Goal: Transaction & Acquisition: Download file/media

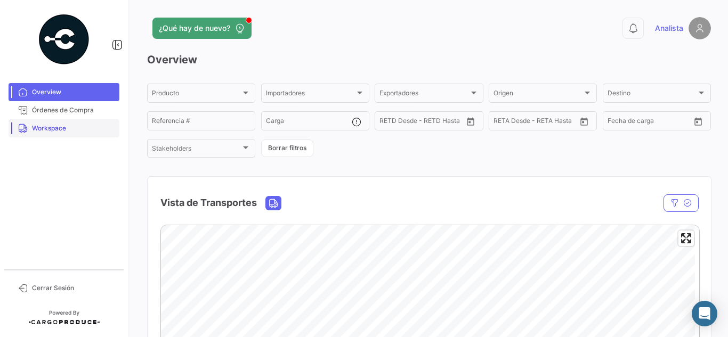
click at [64, 129] on span "Workspace" at bounding box center [73, 129] width 83 height 10
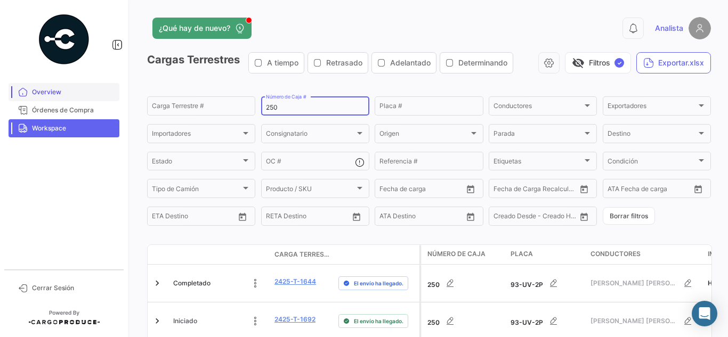
drag, startPoint x: 297, startPoint y: 107, endPoint x: 102, endPoint y: 86, distance: 196.1
click at [94, 86] on mat-sidenav-container "Overview Órdenes de Compra Workspace Cerrar Sesión ¿Qué hay de nuevo? 0 Analist…" at bounding box center [364, 168] width 728 height 337
type input "829"
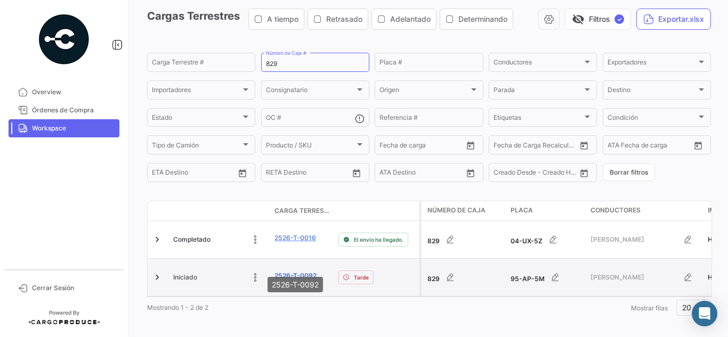
click at [309, 271] on link "2526-T-0092" at bounding box center [295, 276] width 42 height 10
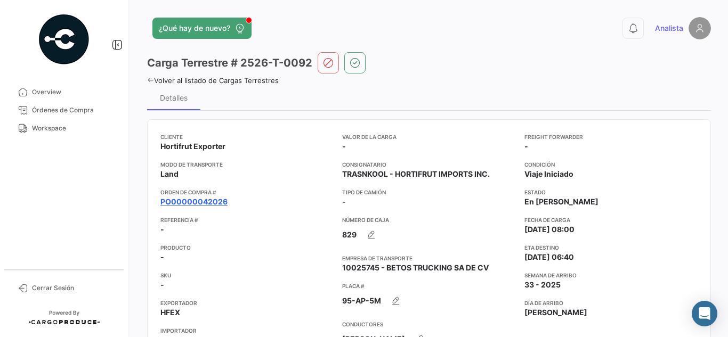
click at [205, 202] on link "PO00000042026" at bounding box center [193, 202] width 67 height 11
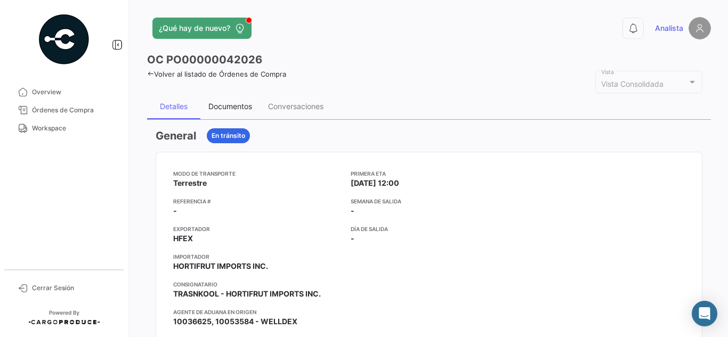
click at [222, 102] on div "Documentos" at bounding box center [230, 106] width 44 height 9
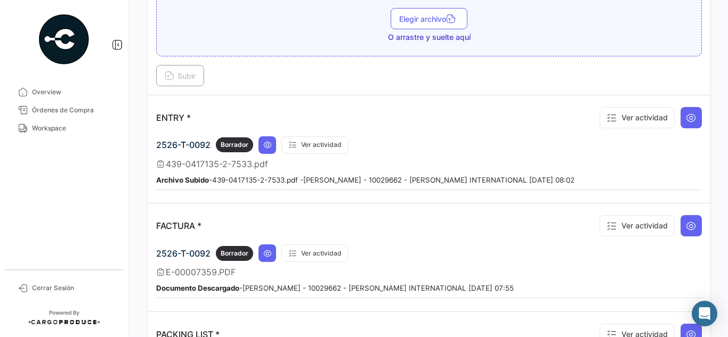
scroll to position [799, 0]
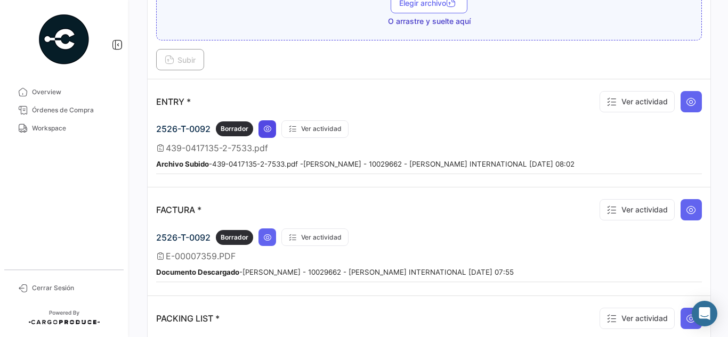
click at [271, 126] on icon at bounding box center [267, 129] width 9 height 9
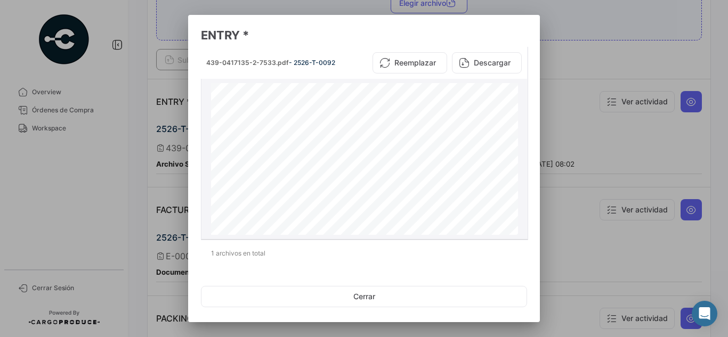
click at [467, 60] on button "Descargar" at bounding box center [487, 62] width 70 height 21
